Goal: Information Seeking & Learning: Learn about a topic

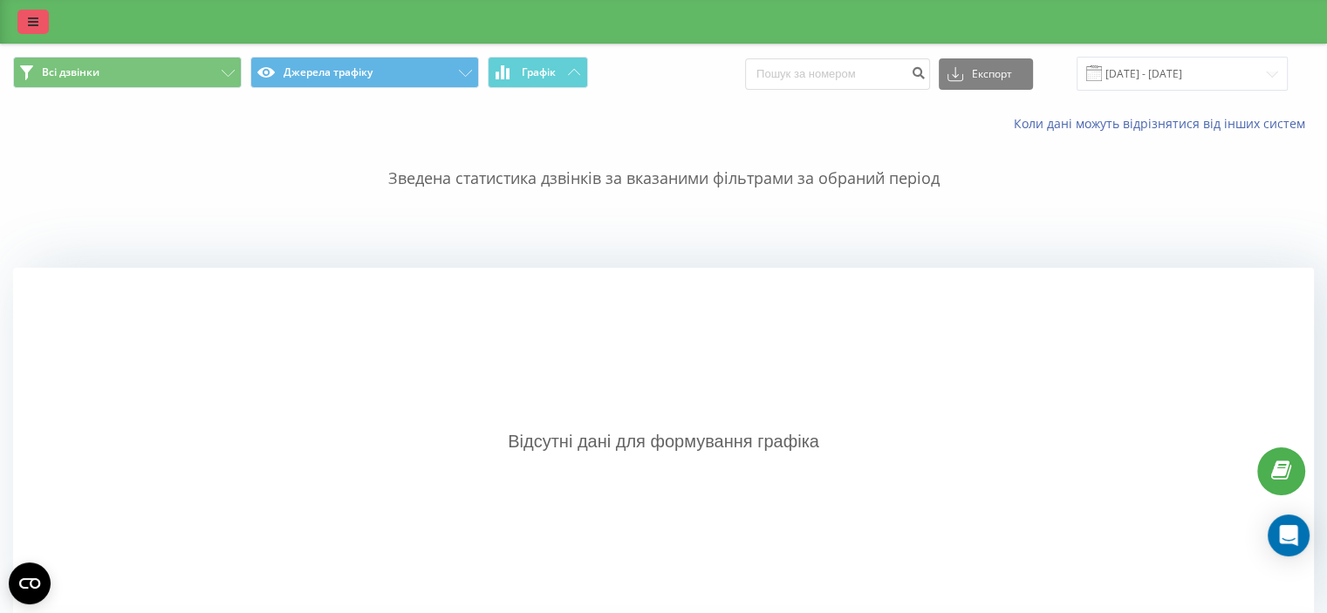
click at [31, 27] on icon at bounding box center [33, 22] width 10 height 12
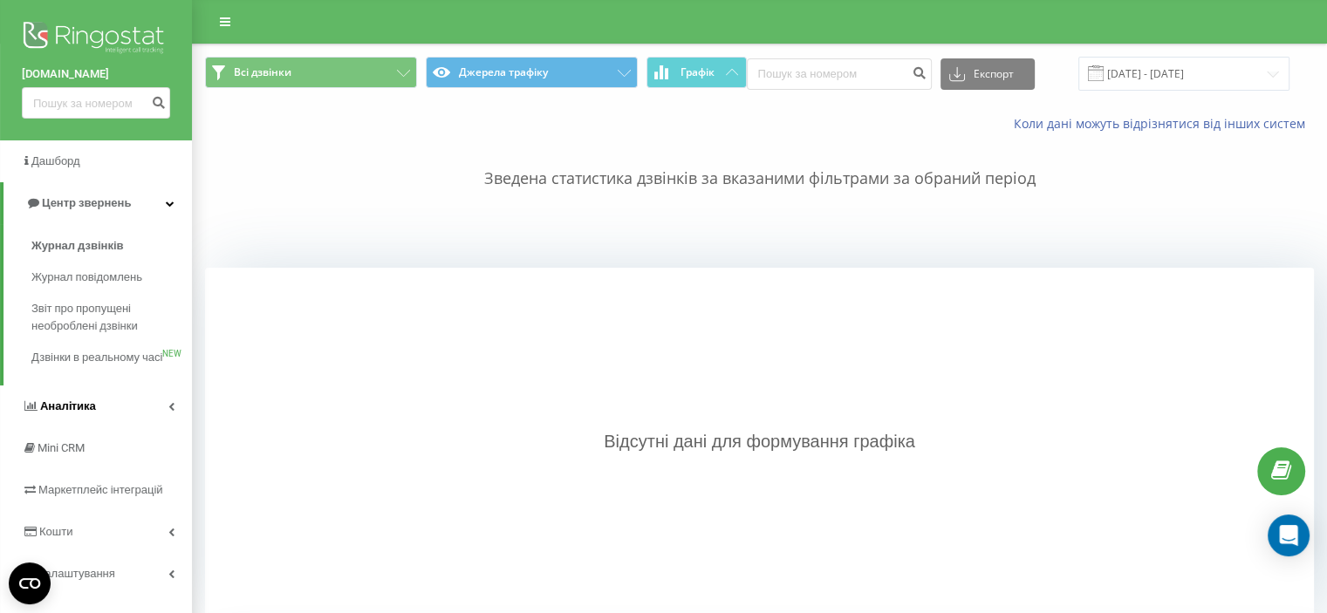
click at [92, 413] on span "Аналiтика" at bounding box center [68, 405] width 56 height 13
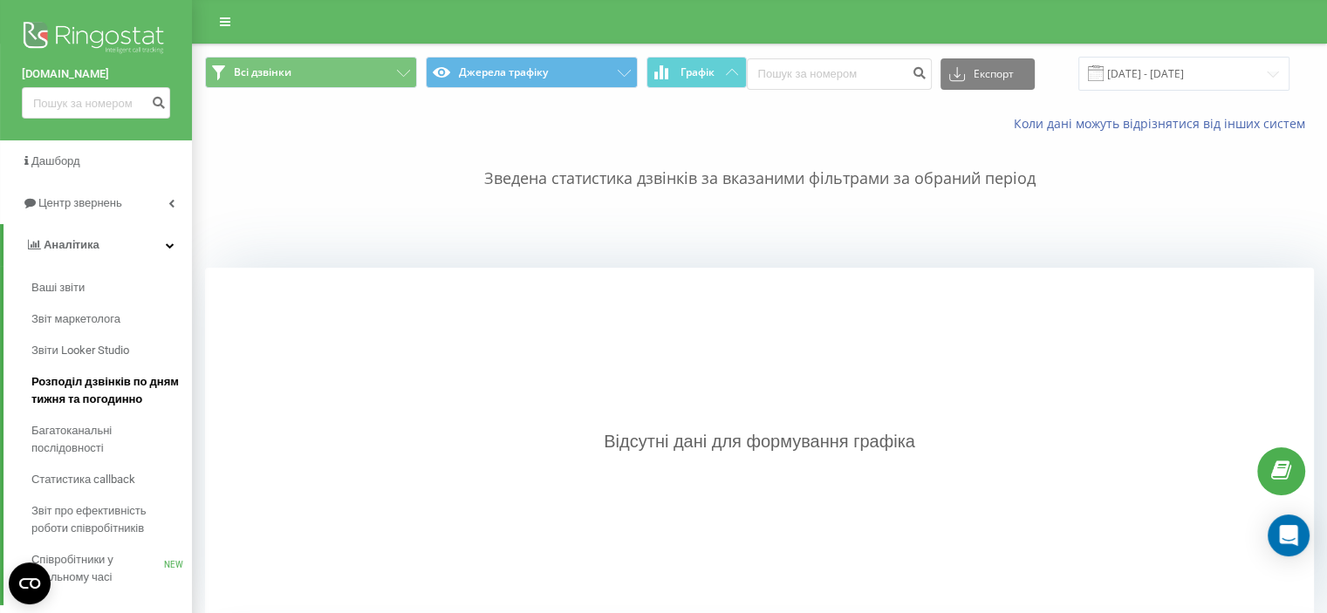
click at [98, 385] on span "Розподіл дзвінків по дням тижня та погодинно" at bounding box center [107, 390] width 152 height 35
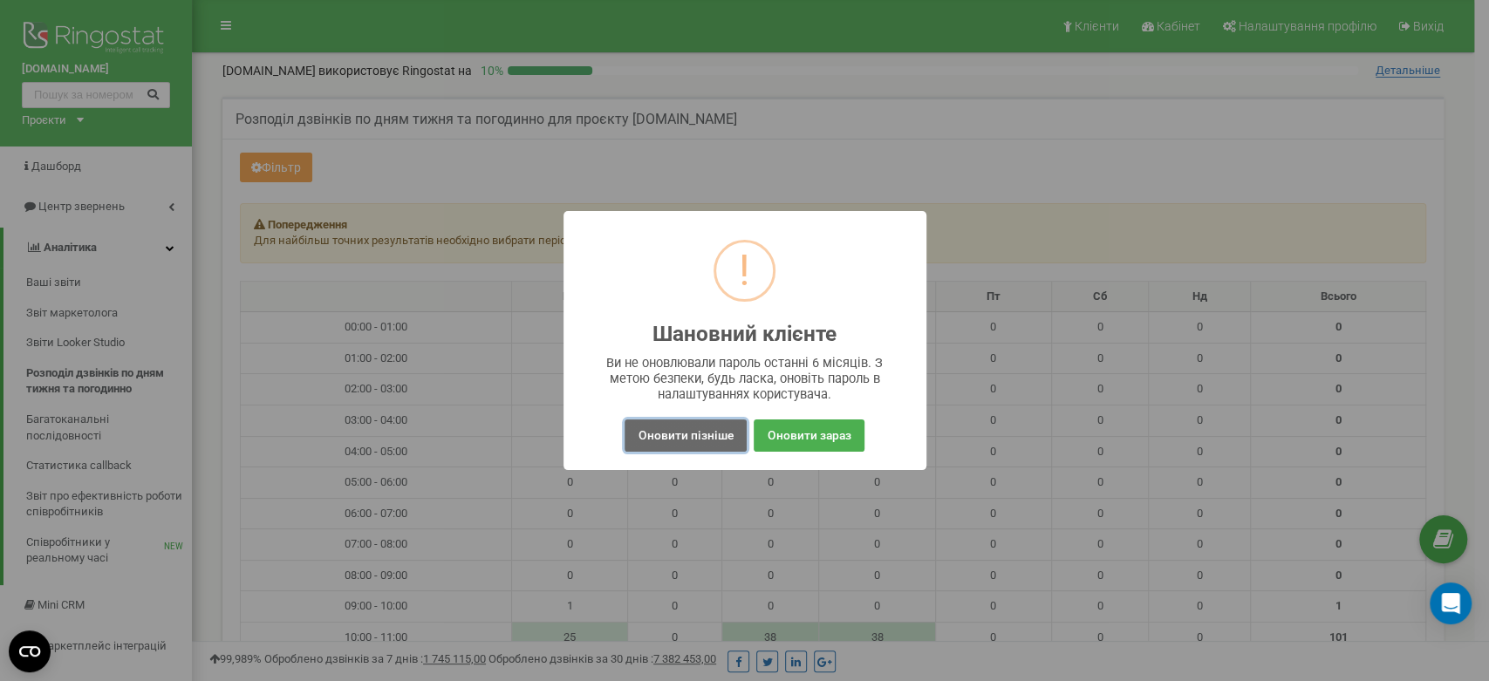
click at [712, 437] on button "Оновити пізніше" at bounding box center [685, 436] width 121 height 32
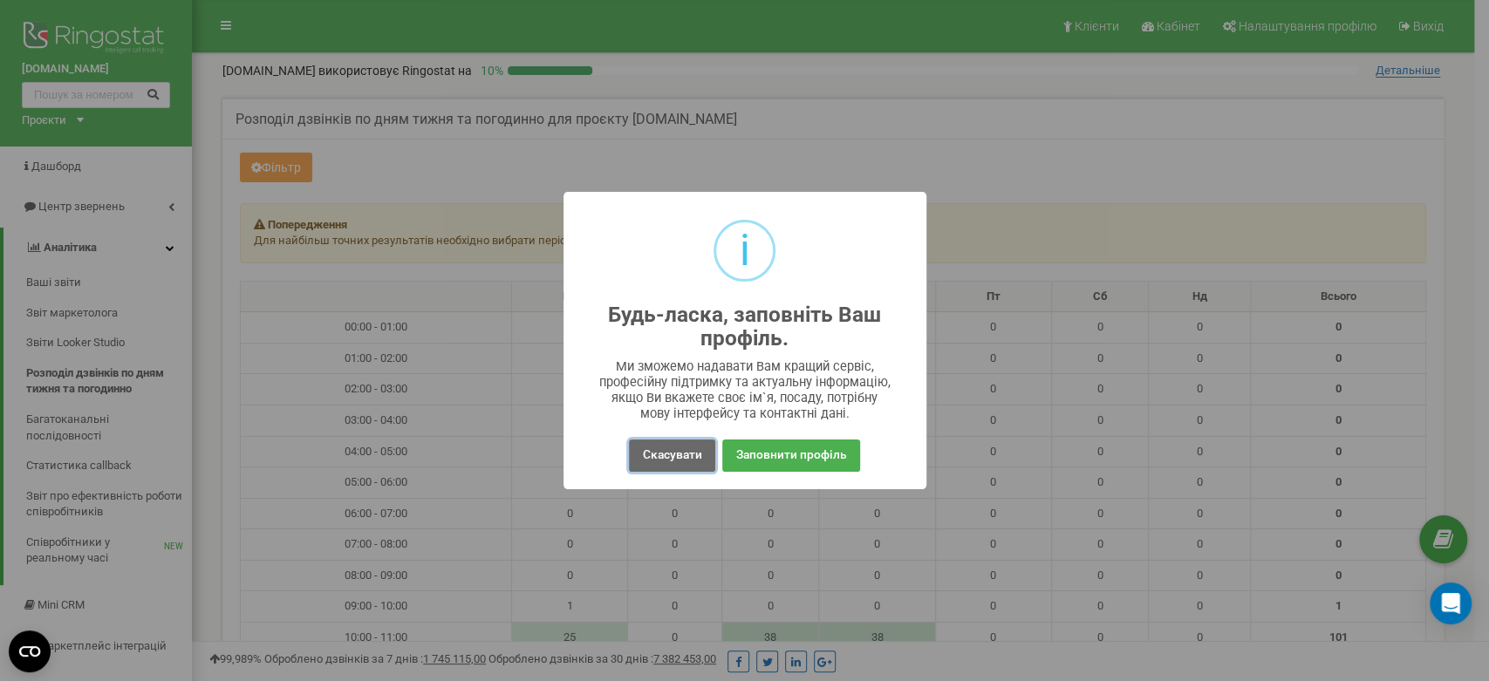
click at [693, 452] on button "Скасувати" at bounding box center [671, 456] width 85 height 32
